Goal: Information Seeking & Learning: Find specific fact

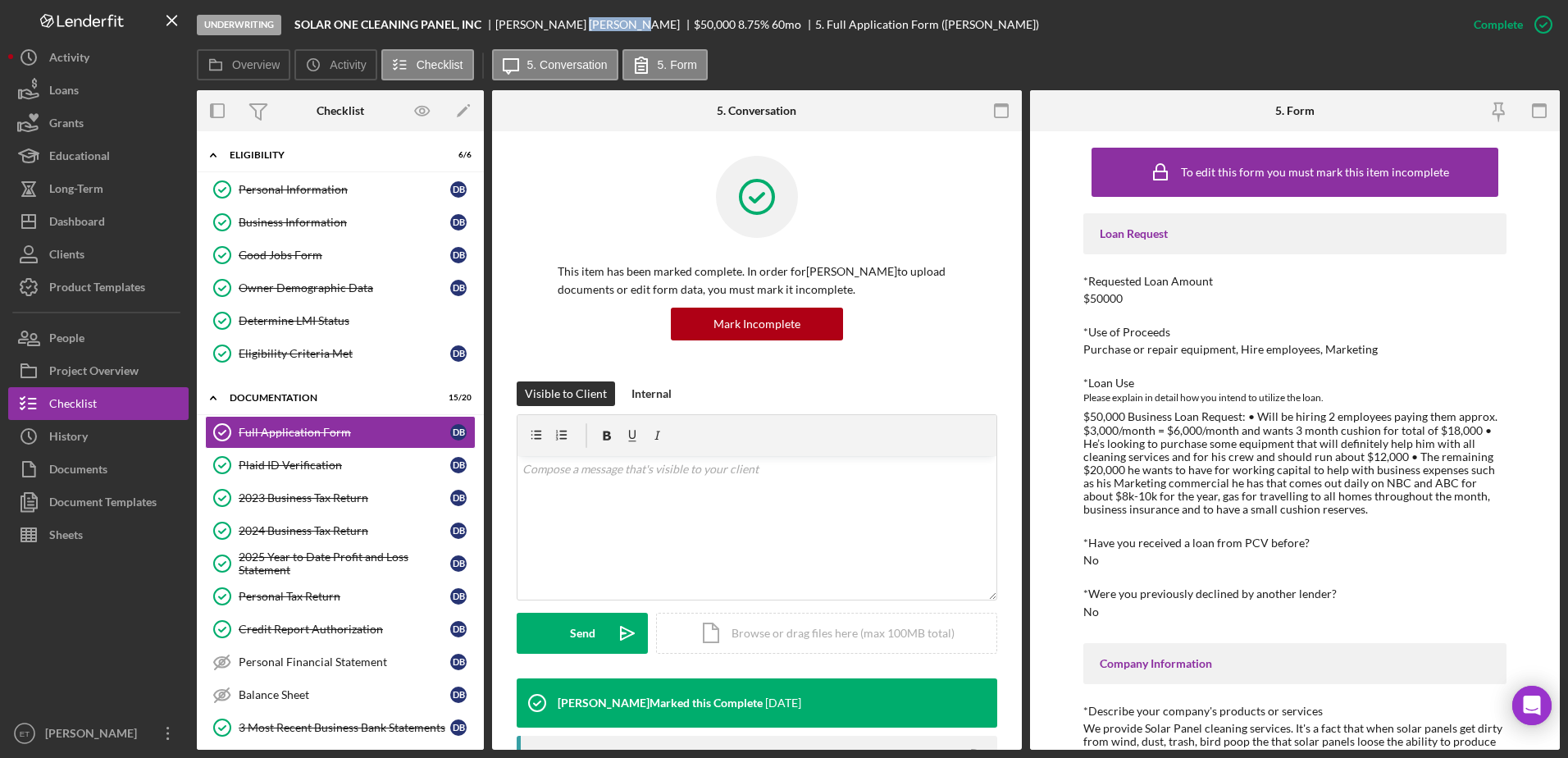
scroll to position [656, 0]
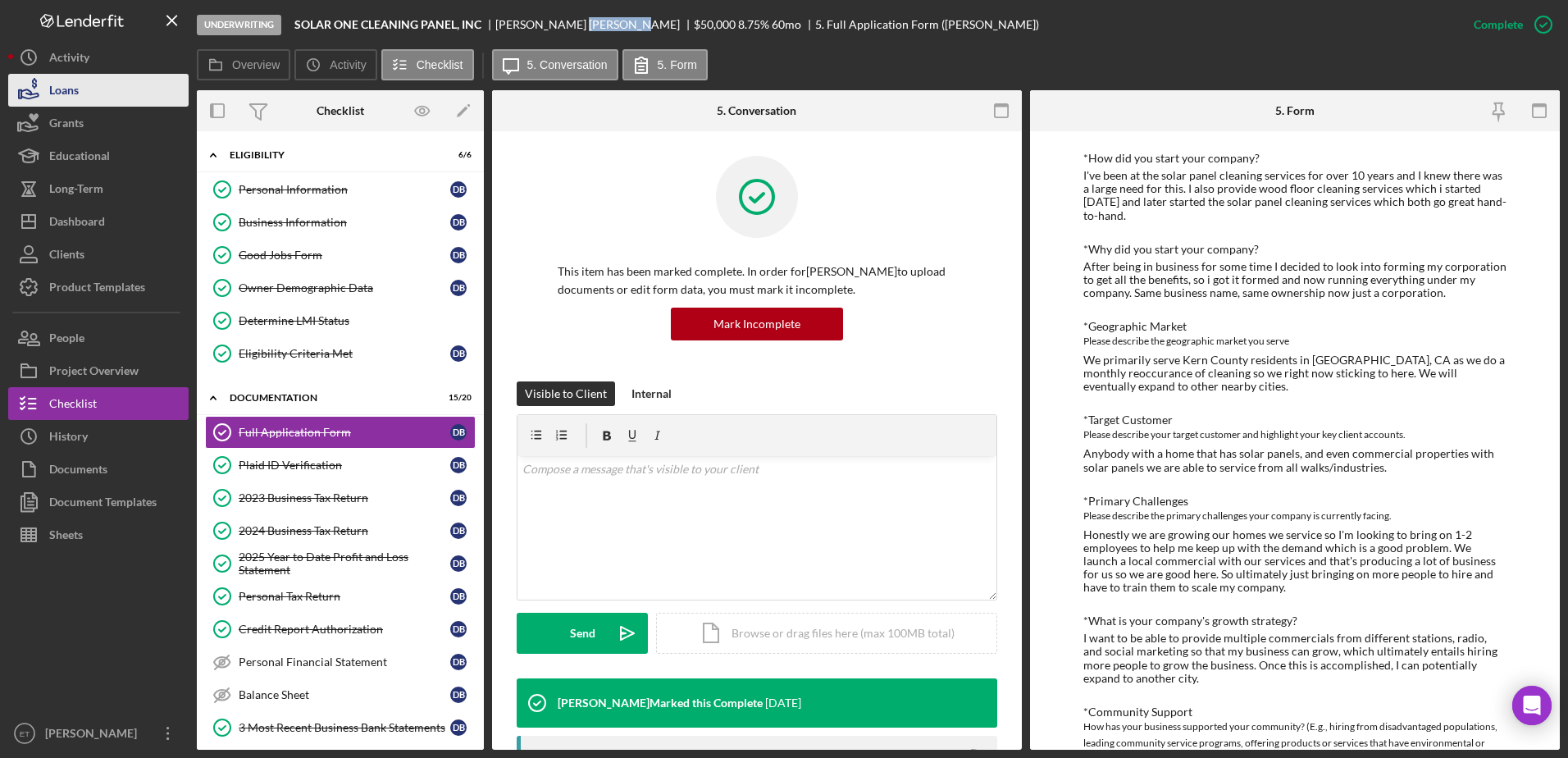
click at [114, 94] on button "Loans" at bounding box center [99, 89] width 180 height 33
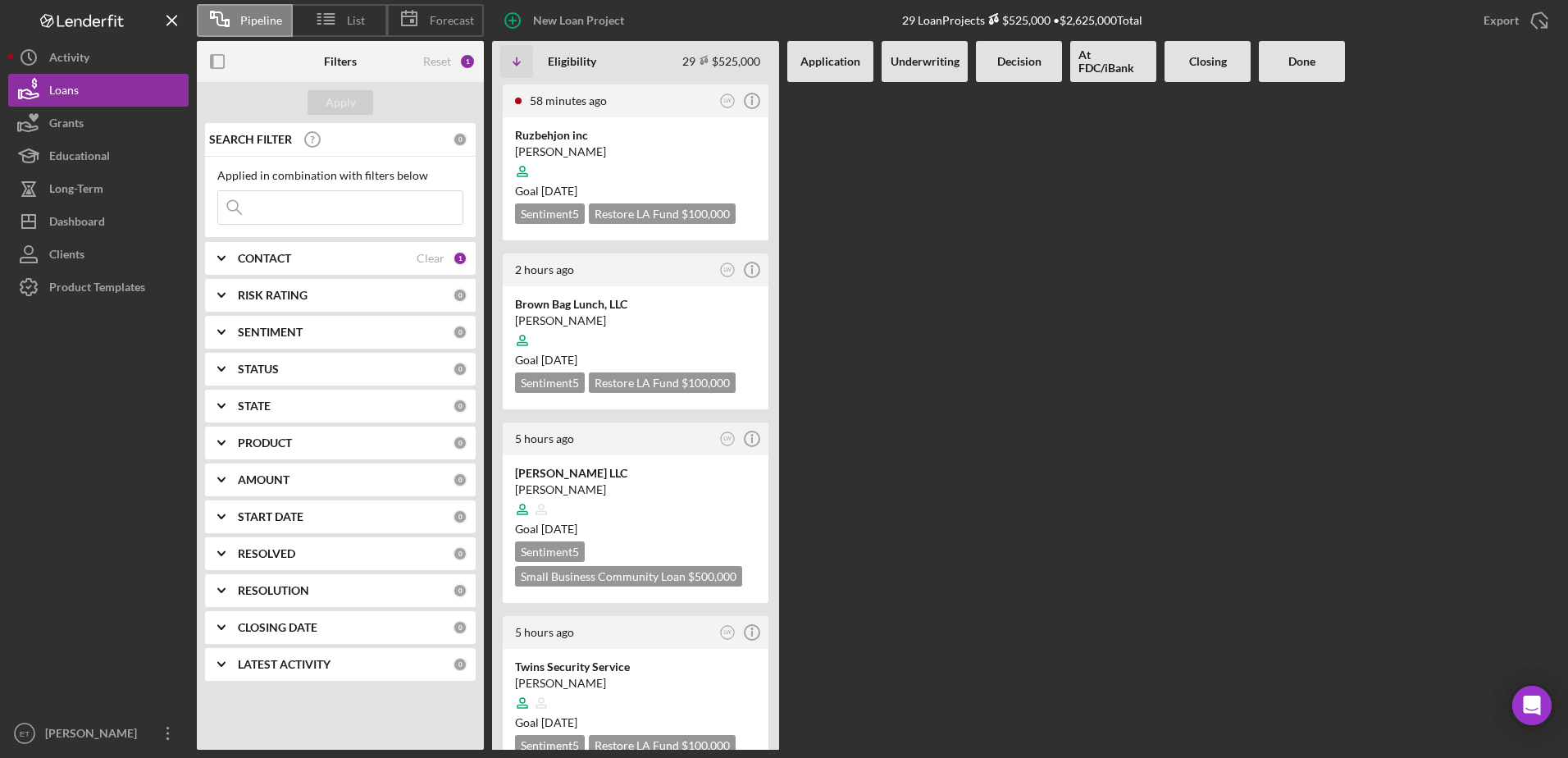
click at [339, 200] on input at bounding box center [340, 207] width 245 height 33
paste input "TGL Grill"
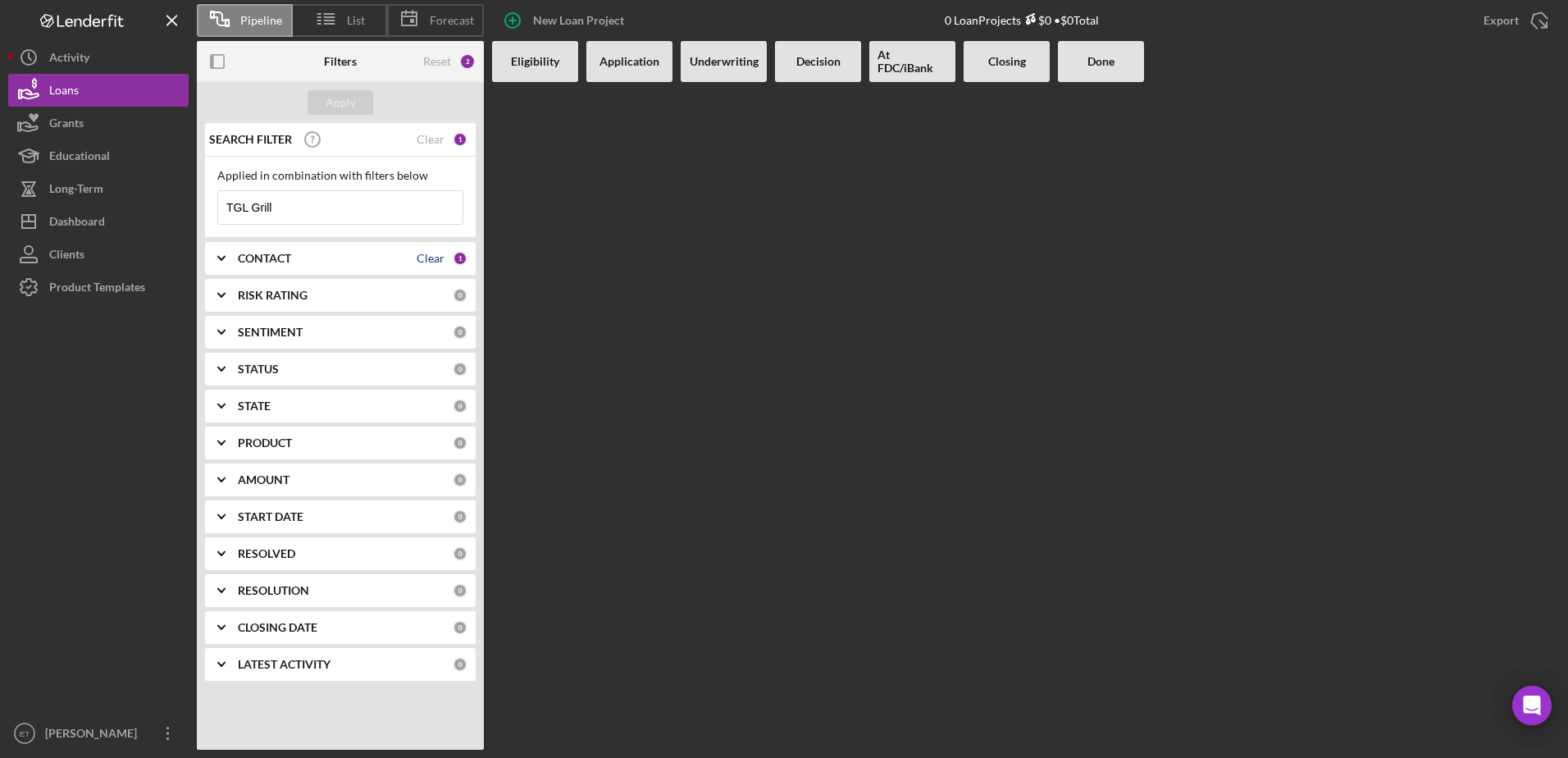
type input "TGL Grill"
click at [425, 253] on div "Clear" at bounding box center [430, 258] width 28 height 13
click at [370, 102] on button "Apply" at bounding box center [340, 102] width 66 height 24
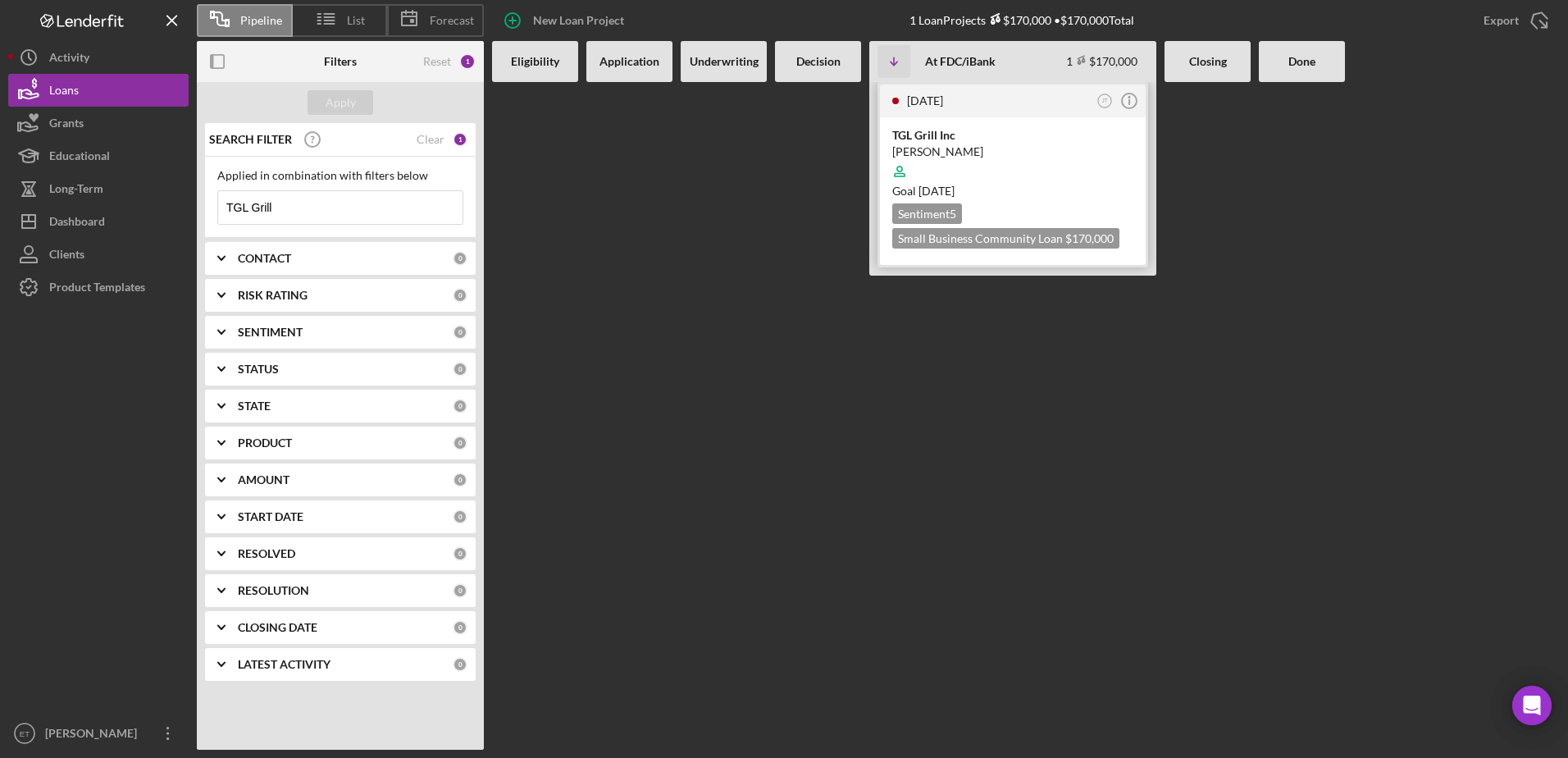
click at [1007, 160] on div at bounding box center [1012, 171] width 241 height 31
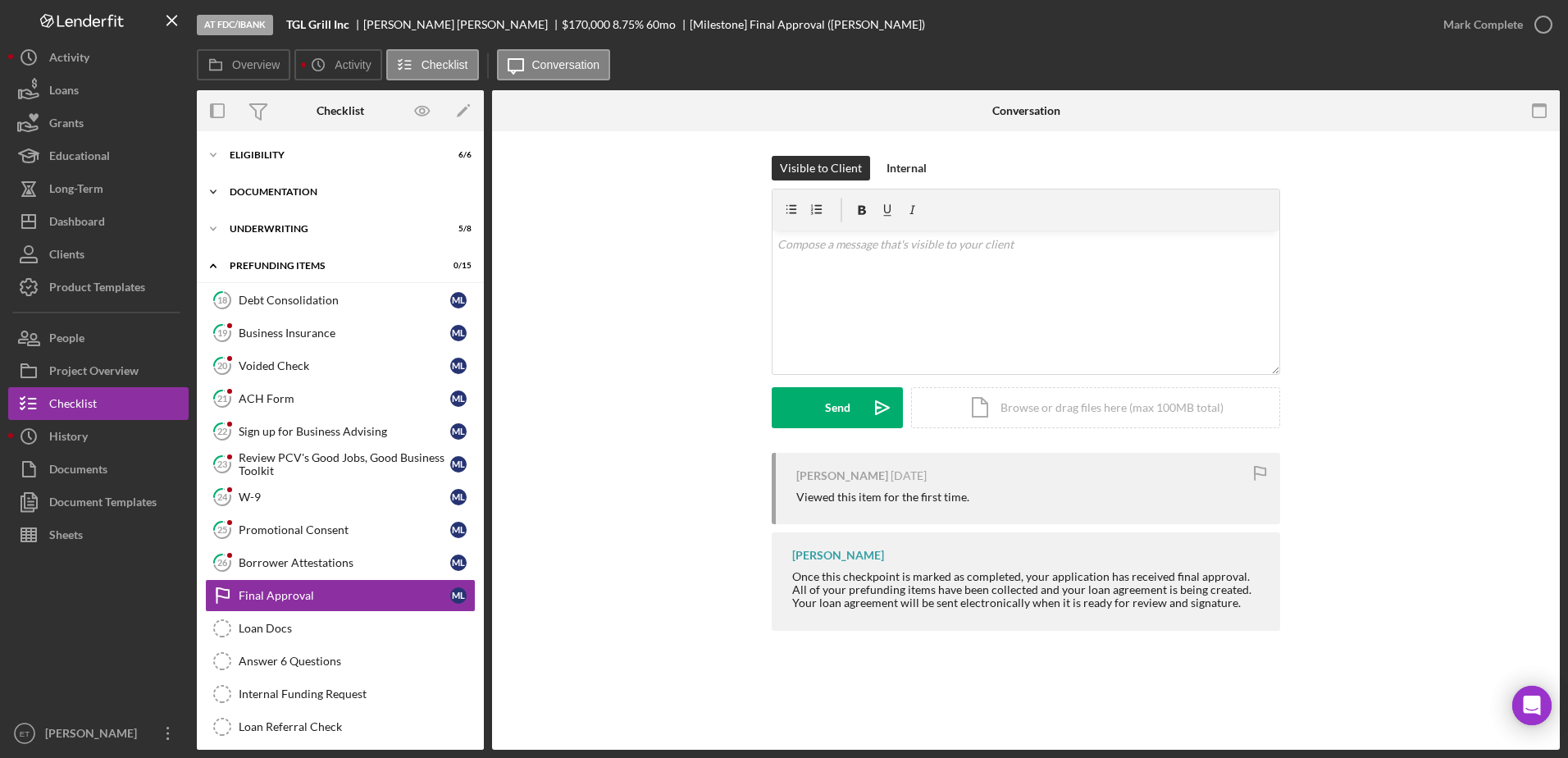
click at [259, 180] on div "Icon/Expander Documentation 20 / 20" at bounding box center [341, 191] width 287 height 33
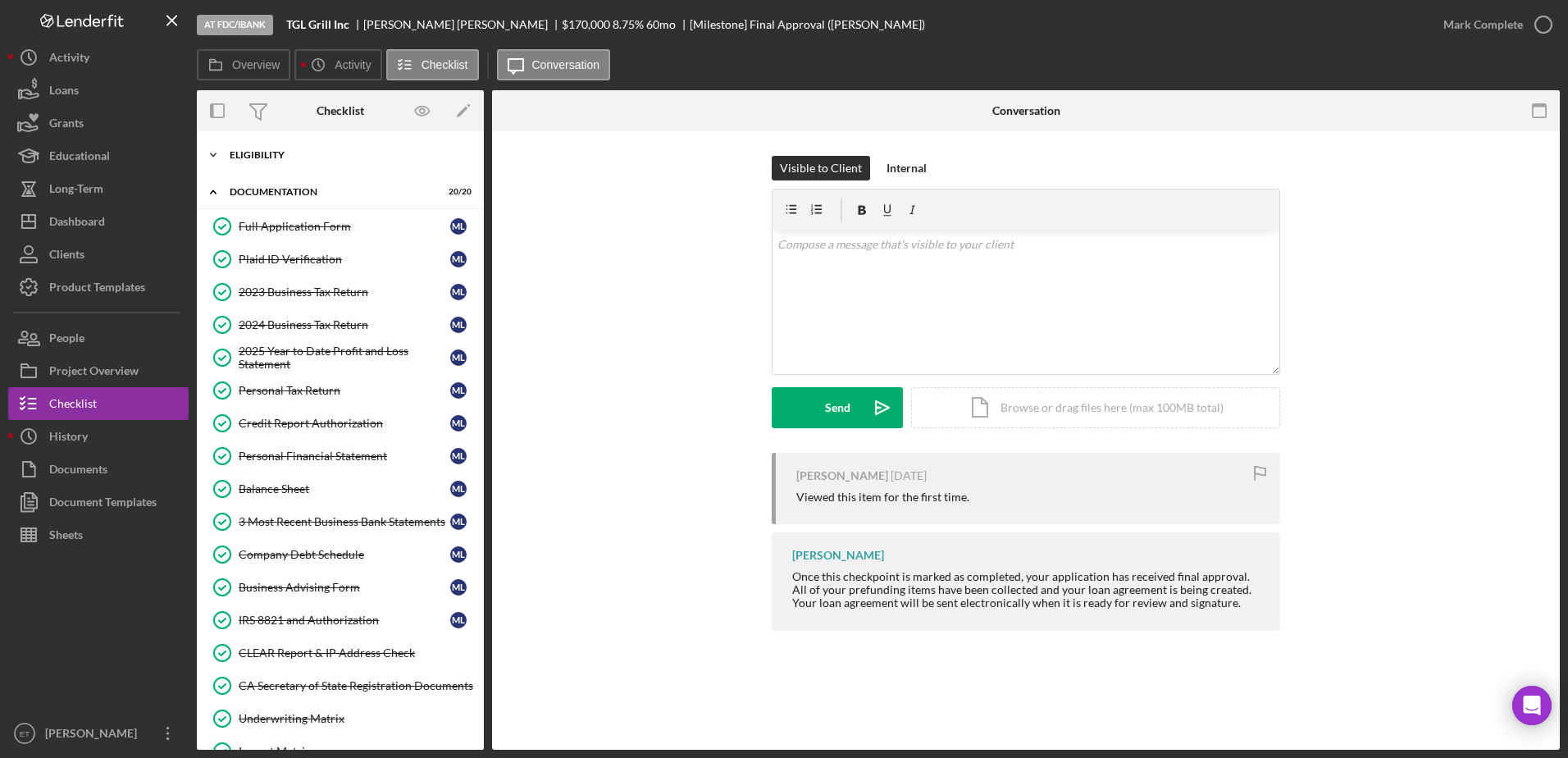
click at [303, 149] on div "Icon/Expander Eligibility 6 / 6" at bounding box center [341, 155] width 287 height 33
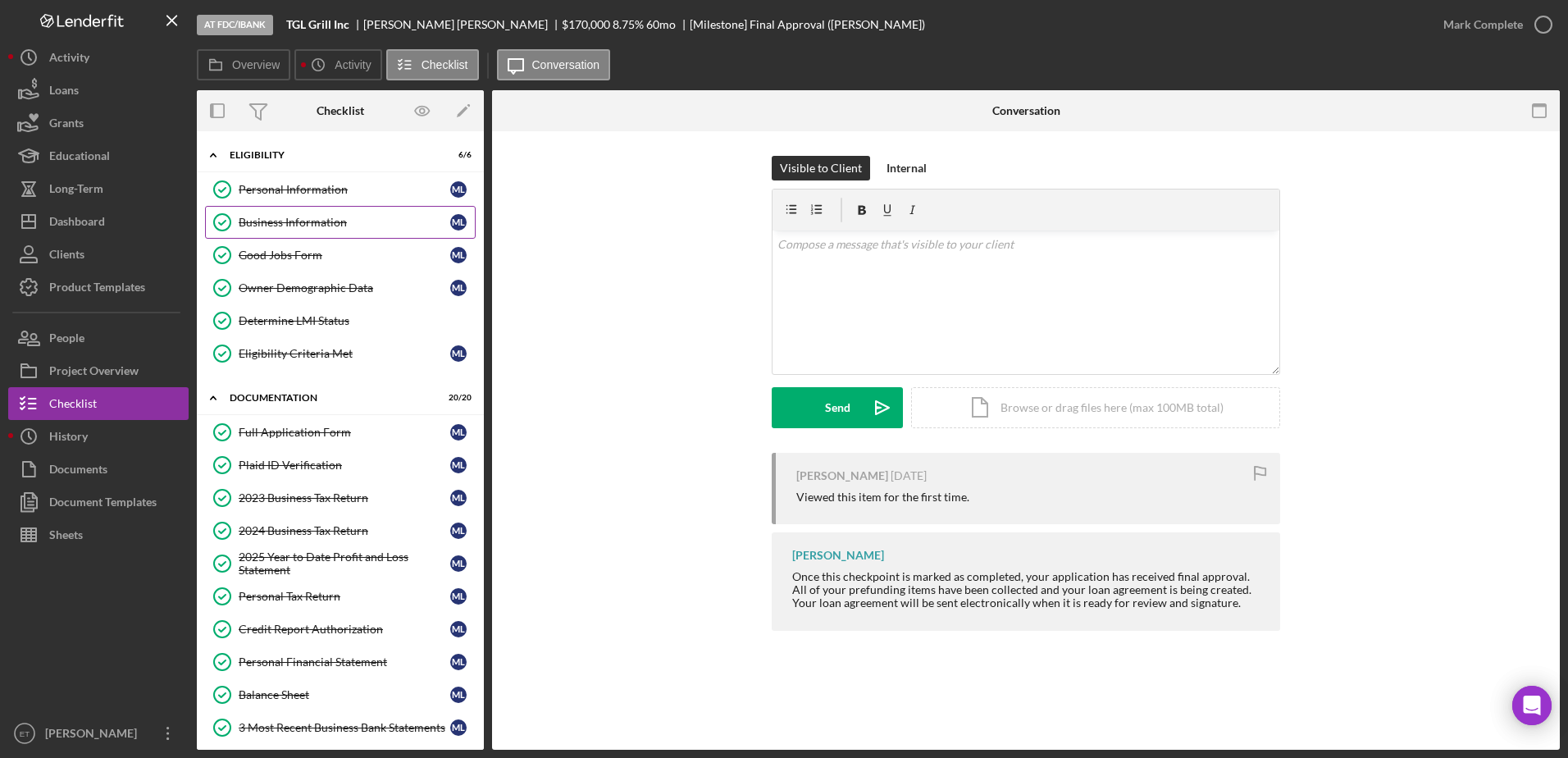
click at [297, 217] on div "Business Information" at bounding box center [344, 222] width 211 height 13
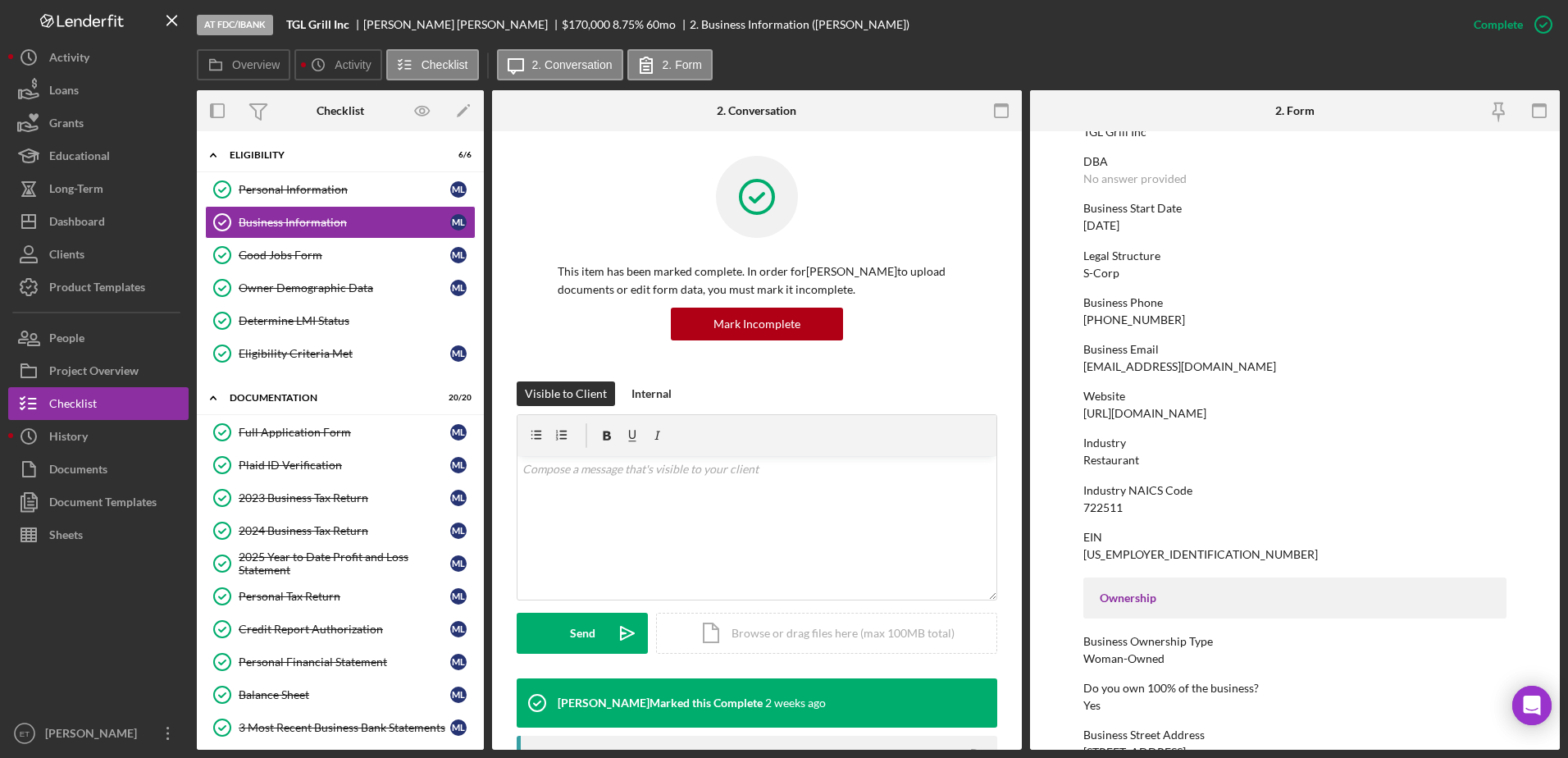
scroll to position [82, 0]
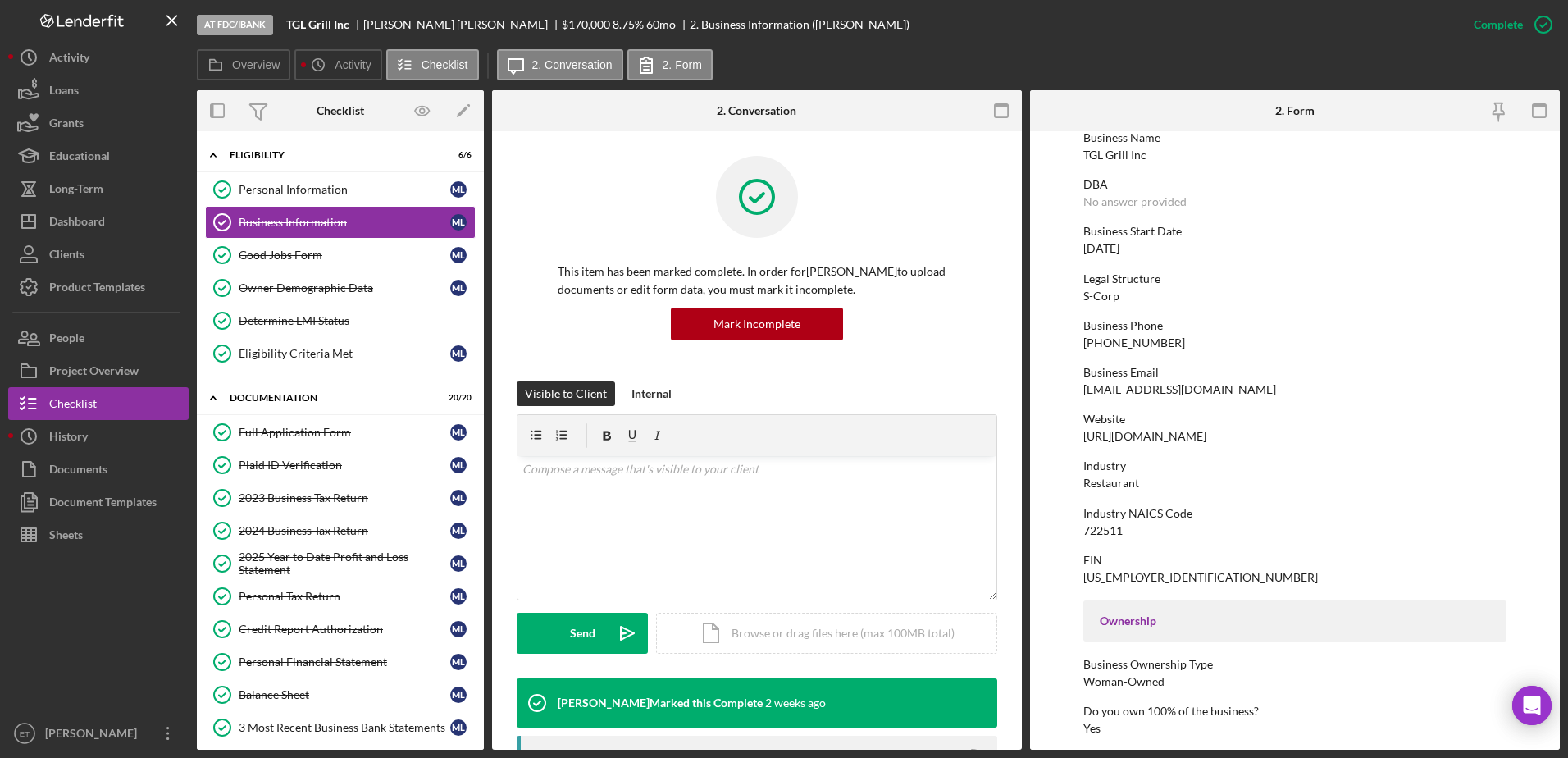
click at [1206, 435] on div "[URL][DOMAIN_NAME]" at bounding box center [1144, 436] width 123 height 13
copy div "[URL][DOMAIN_NAME]"
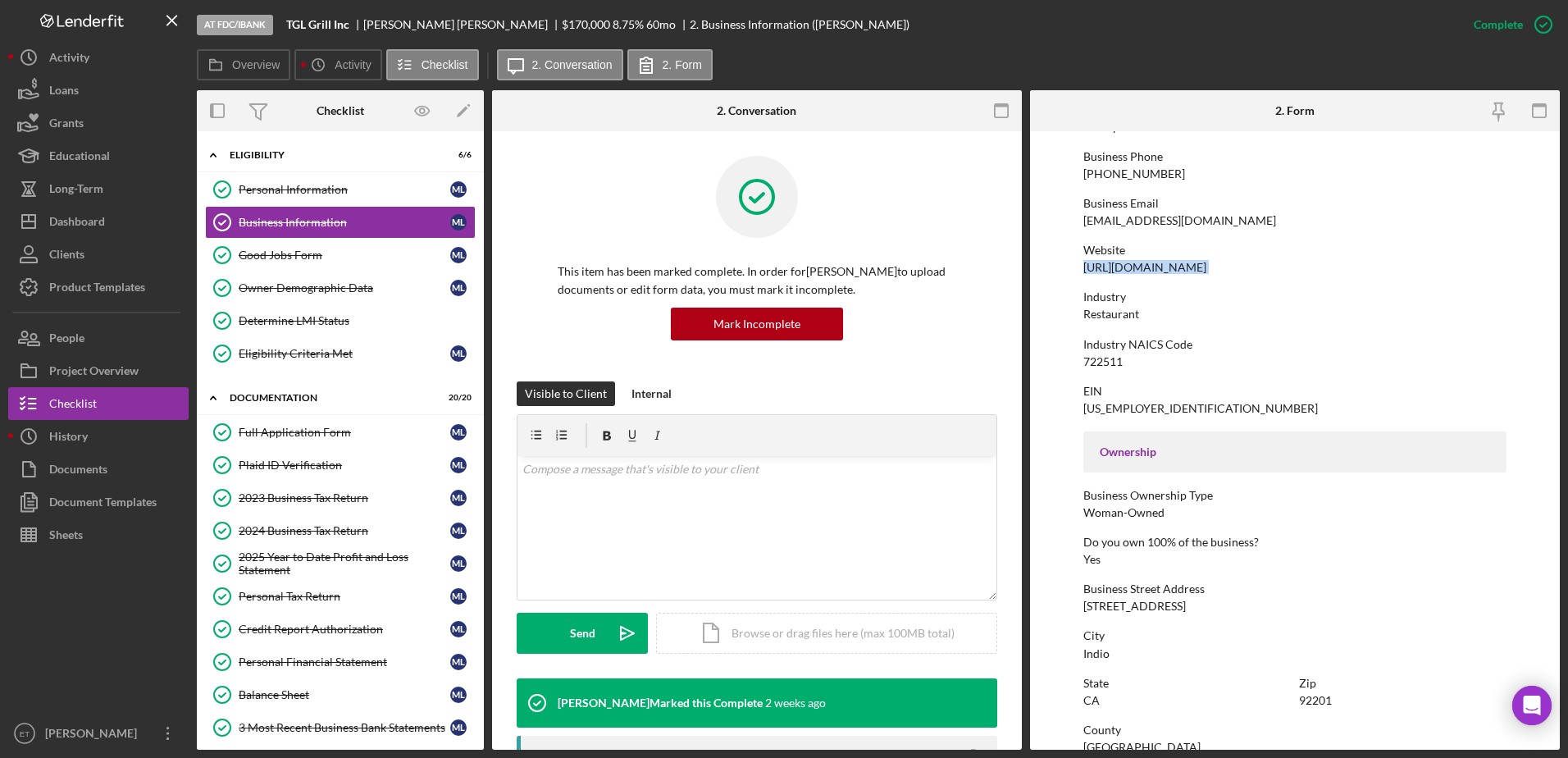
scroll to position [574, 0]
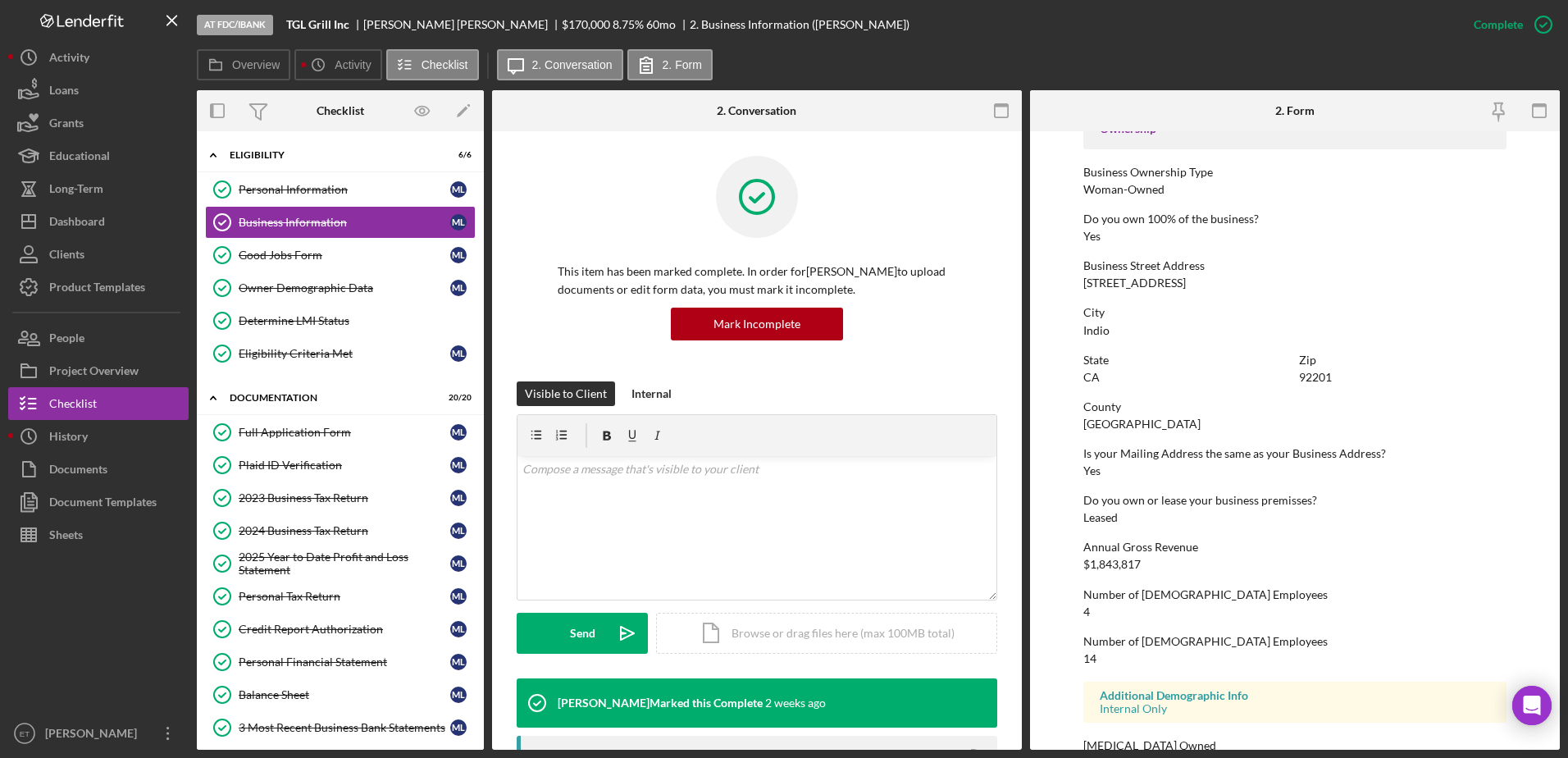
click at [1175, 280] on div "[STREET_ADDRESS]" at bounding box center [1134, 283] width 103 height 13
copy div "[STREET_ADDRESS]"
